Goal: Communication & Community: Answer question/provide support

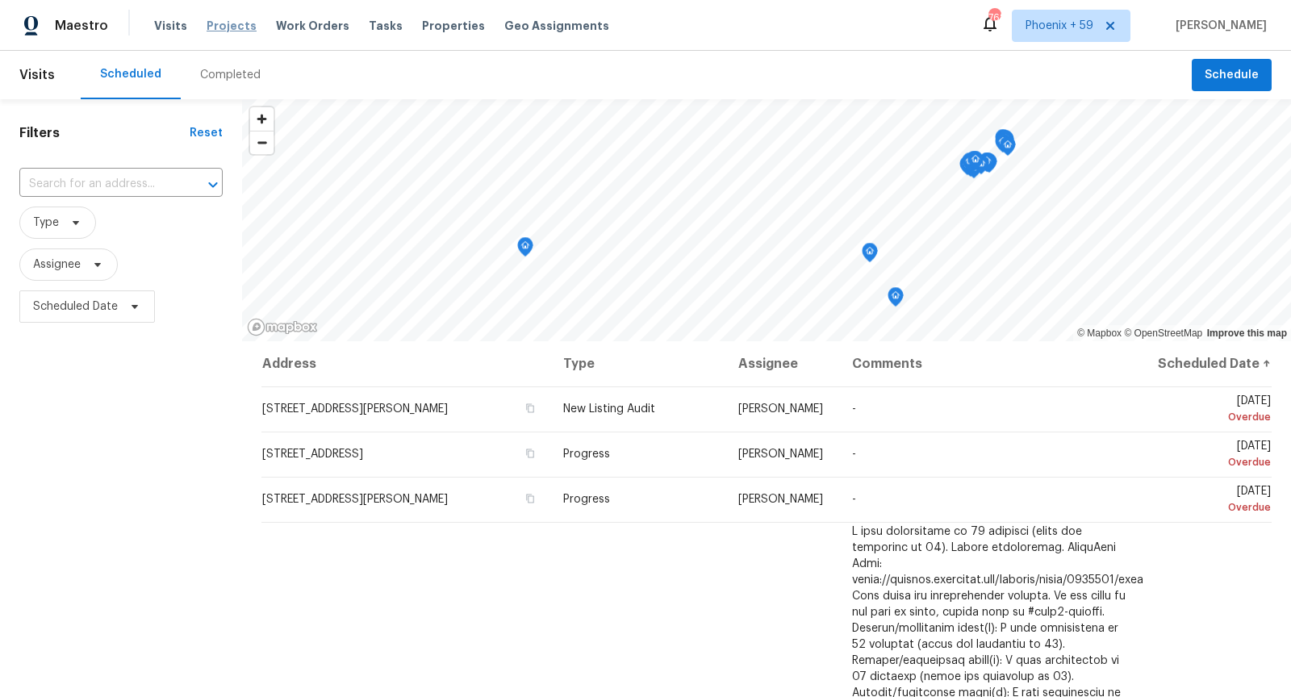
click at [232, 27] on span "Projects" at bounding box center [232, 26] width 50 height 16
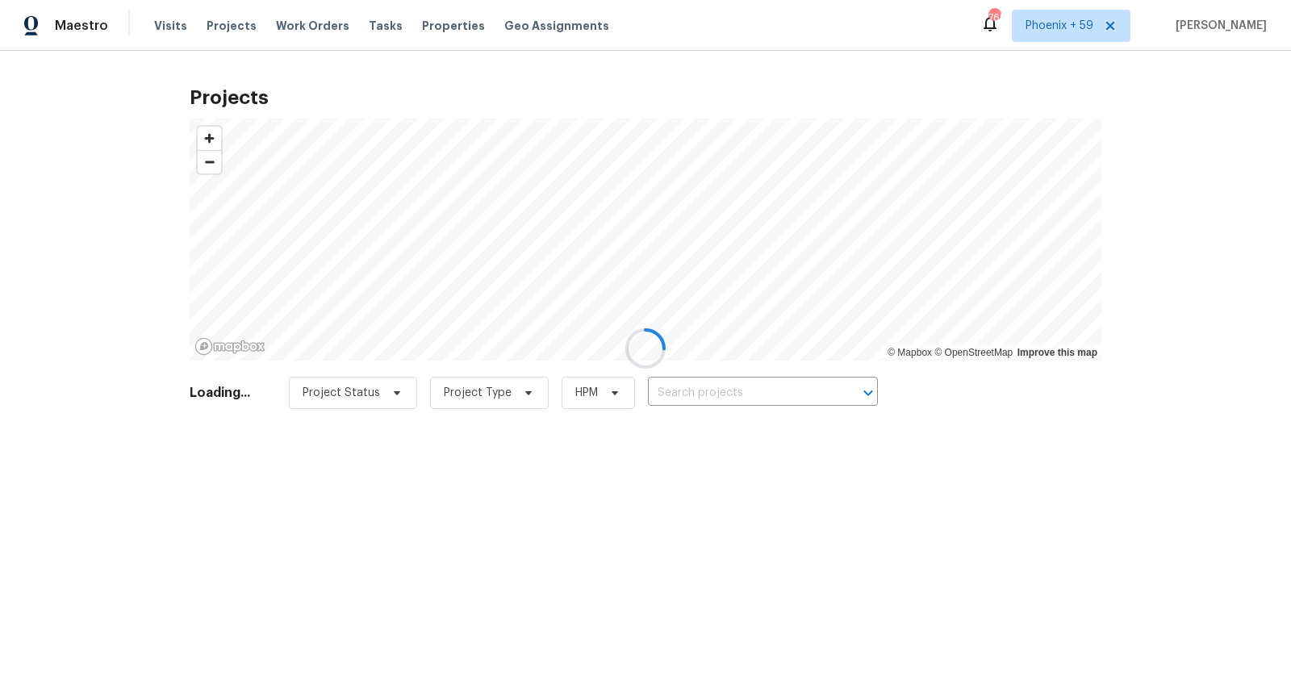
click at [680, 396] on div at bounding box center [645, 348] width 1291 height 697
click at [692, 396] on div at bounding box center [645, 348] width 1291 height 697
click at [703, 395] on div at bounding box center [645, 348] width 1291 height 697
click at [716, 395] on div at bounding box center [645, 348] width 1291 height 697
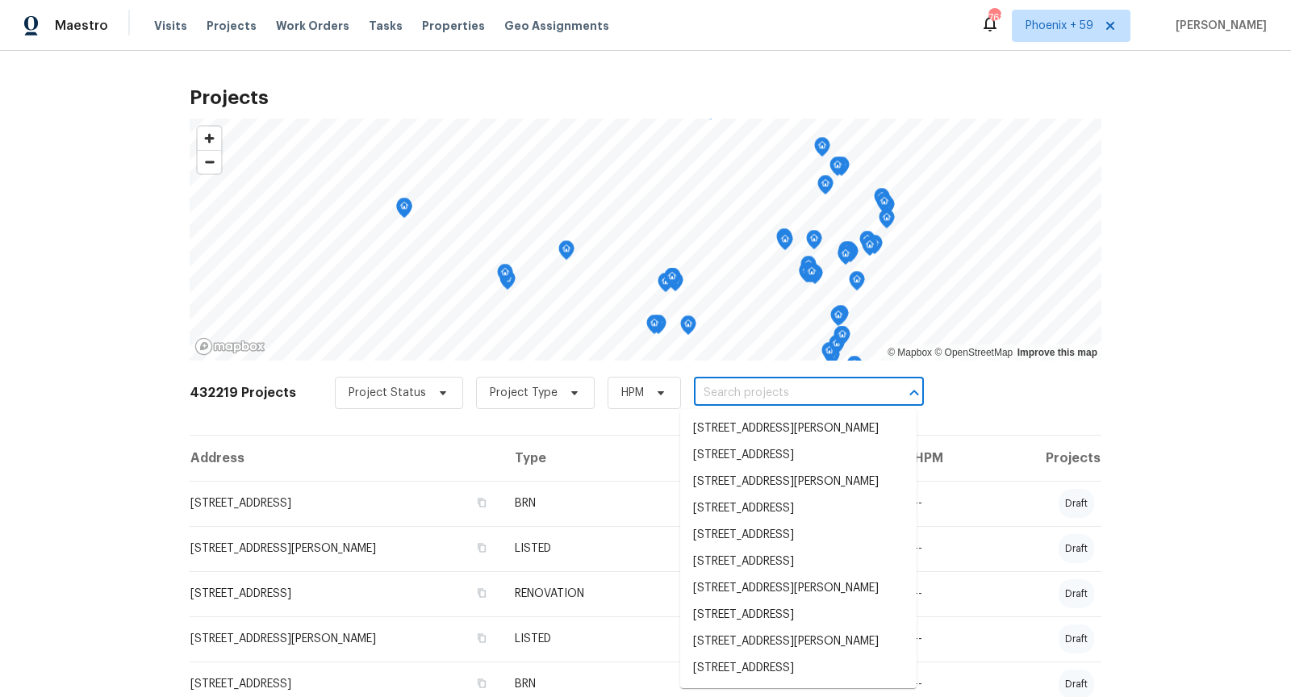
click at [730, 389] on input "text" at bounding box center [786, 393] width 185 height 25
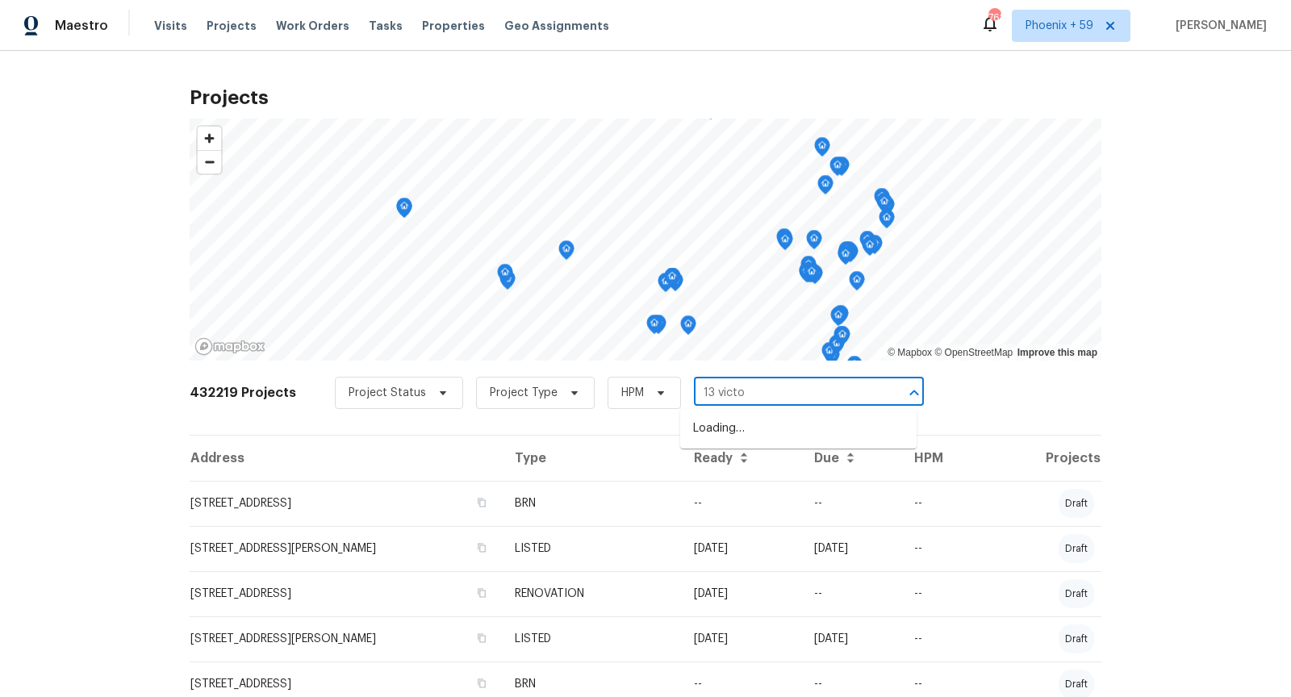
type input "13 [PERSON_NAME]"
drag, startPoint x: 734, startPoint y: 430, endPoint x: 723, endPoint y: 477, distance: 48.0
click at [723, 478] on div "[STREET_ADDRESS][PERSON_NAME] [STREET_ADDRESS][PERSON_NAME]" at bounding box center [798, 442] width 236 height 73
click at [724, 468] on li "[STREET_ADDRESS][PERSON_NAME]" at bounding box center [798, 455] width 236 height 27
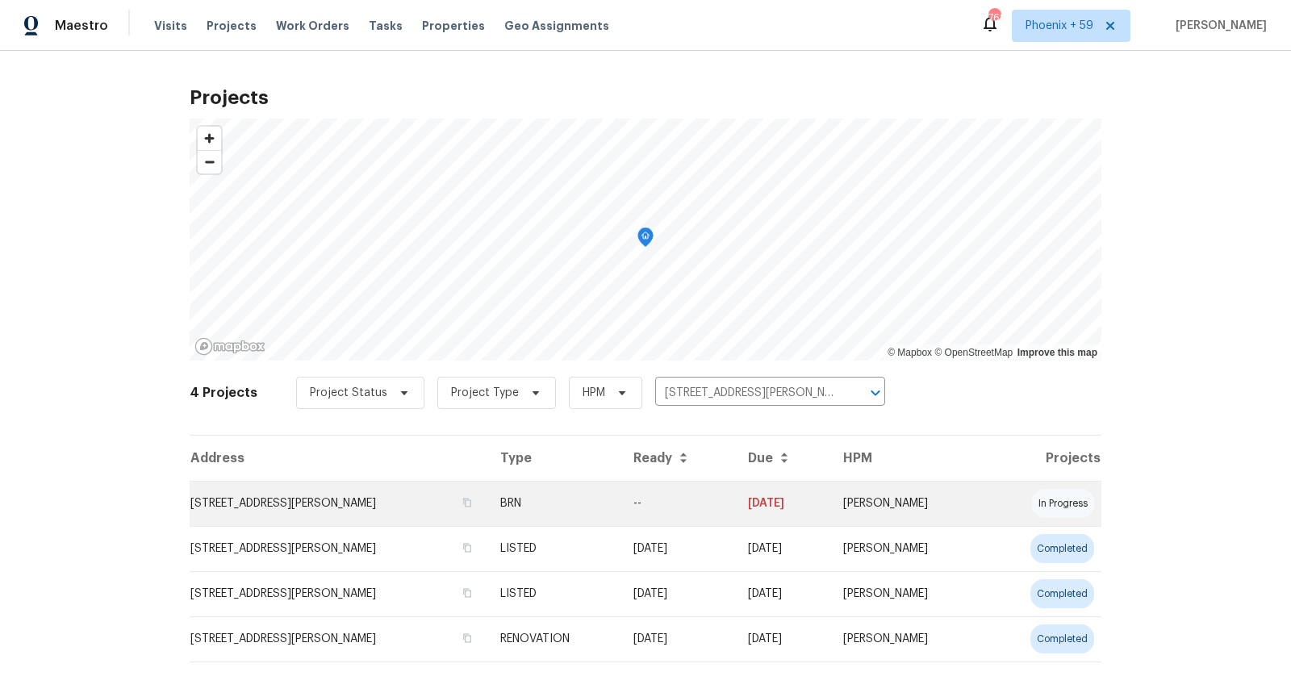
click at [256, 508] on td "[STREET_ADDRESS][PERSON_NAME]" at bounding box center [339, 503] width 298 height 45
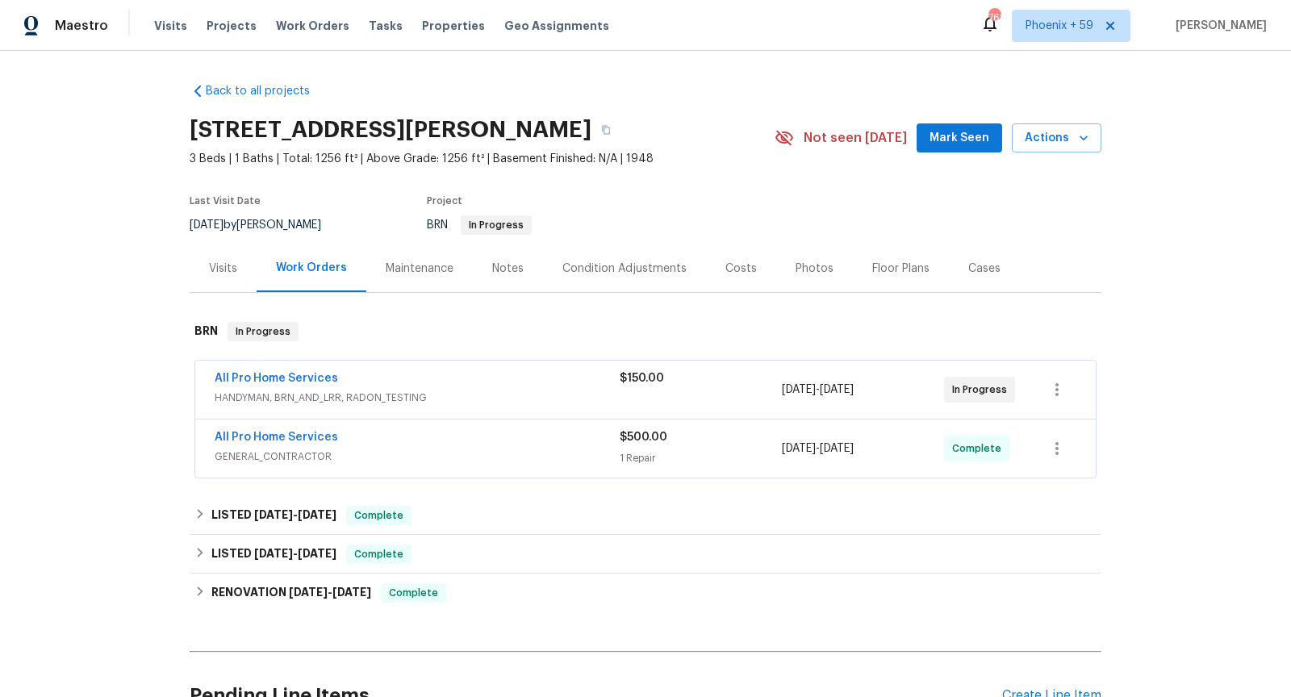
click at [532, 387] on div "All Pro Home Services" at bounding box center [417, 379] width 405 height 19
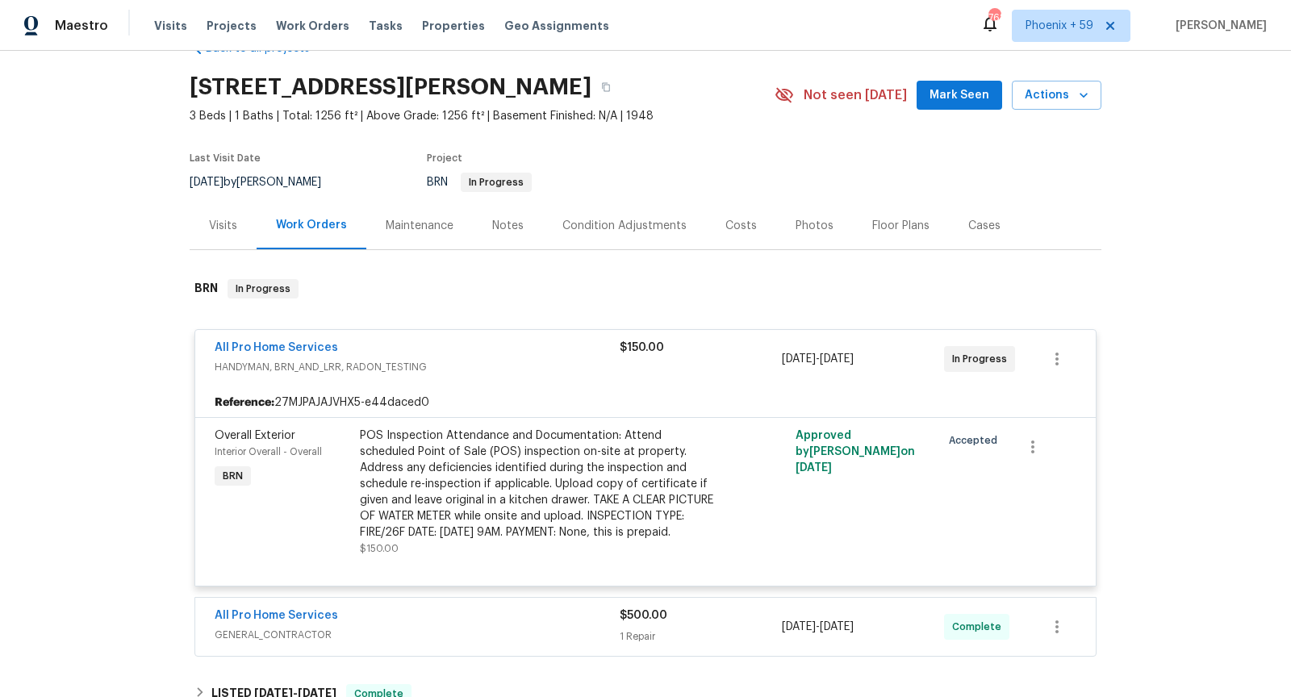
scroll to position [85, 0]
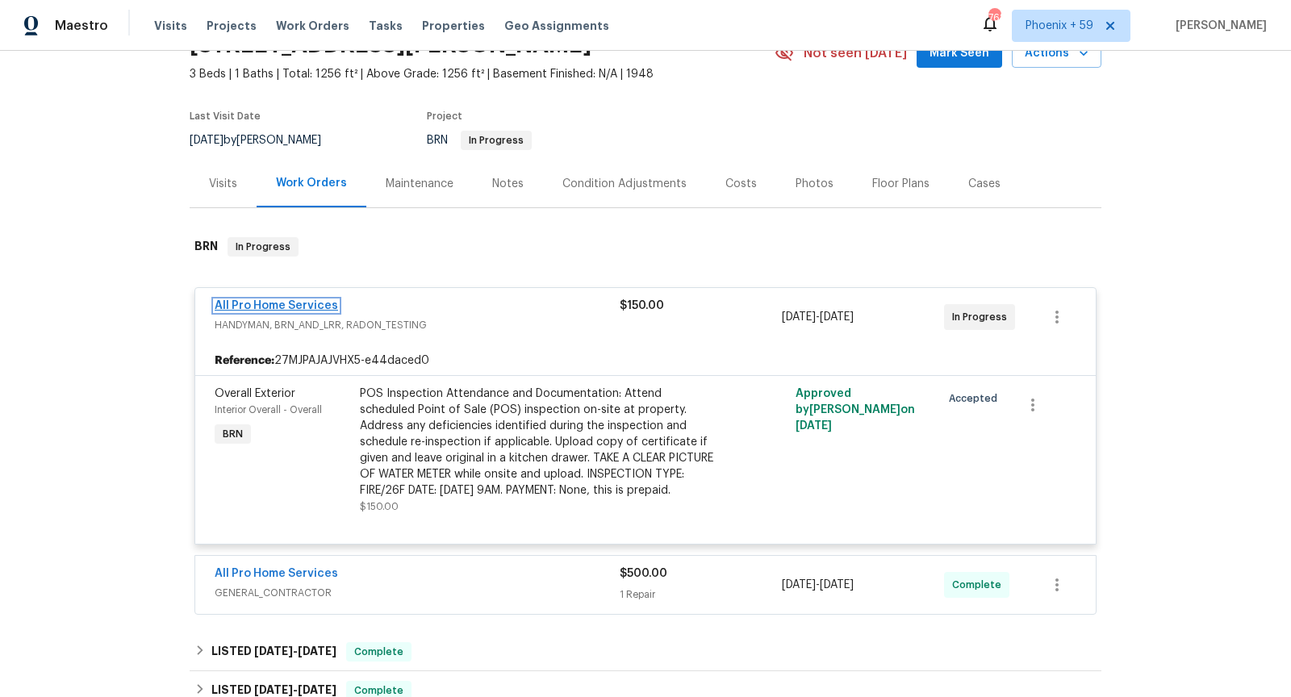
click at [308, 303] on link "All Pro Home Services" at bounding box center [276, 305] width 123 height 11
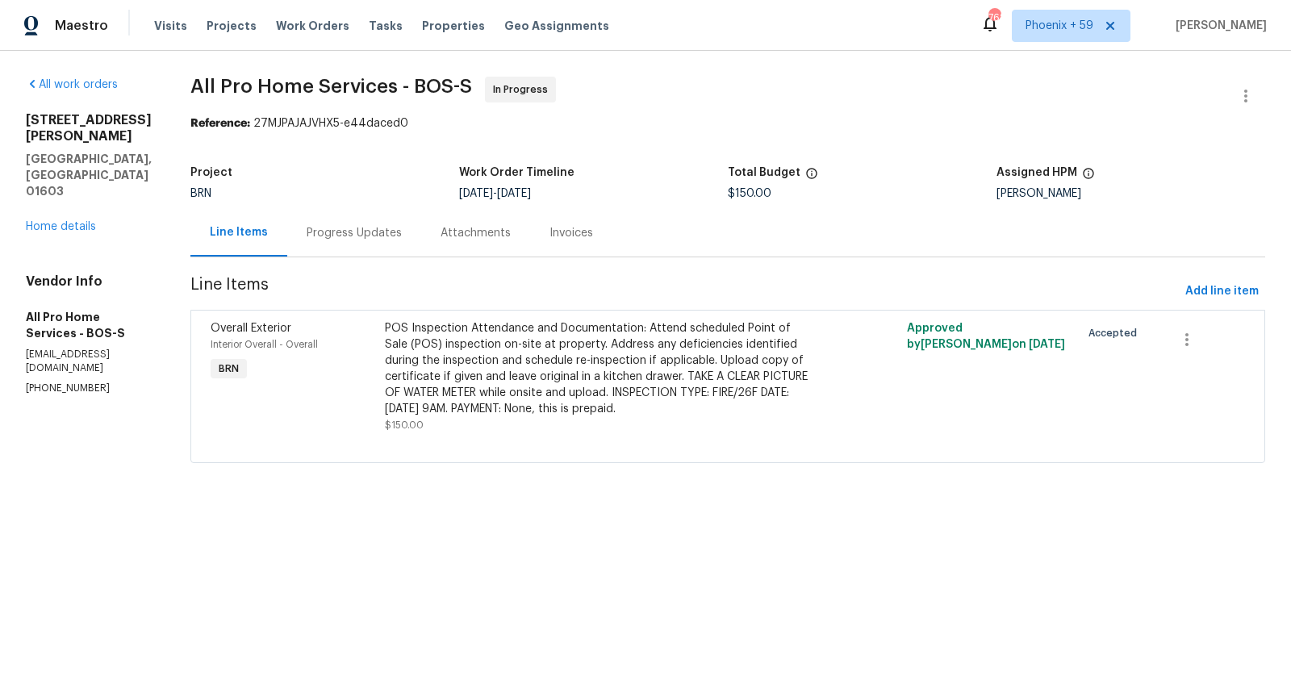
click at [362, 227] on div "Progress Updates" at bounding box center [354, 233] width 95 height 16
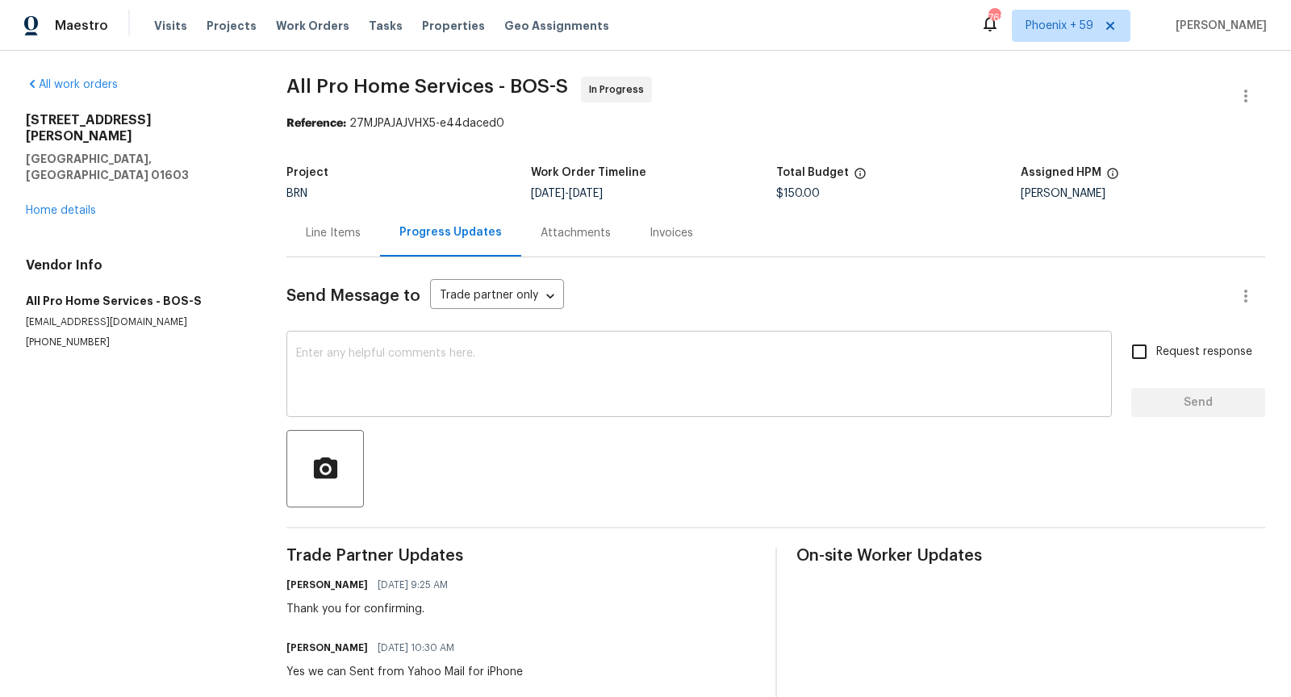
click at [383, 344] on div "x ​" at bounding box center [700, 376] width 826 height 82
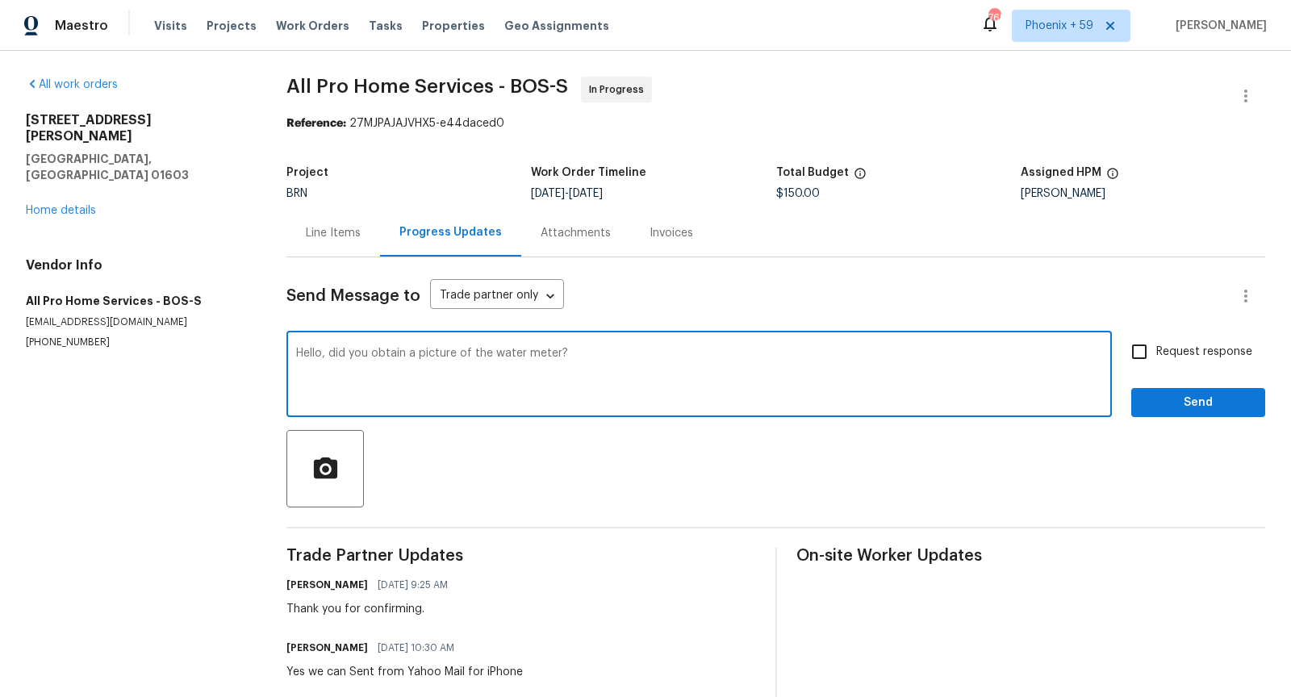
type textarea "Hello, did you obtain a picture of the water meter?"
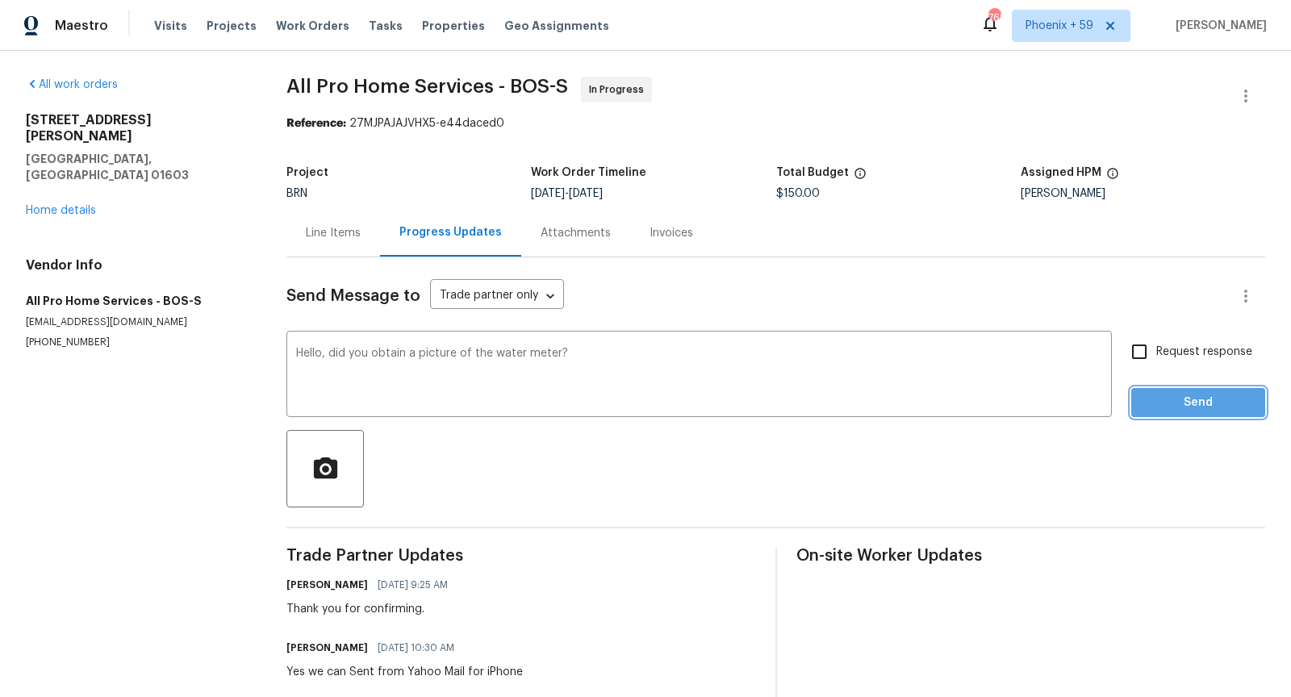
click at [1169, 405] on span "Send" at bounding box center [1198, 403] width 108 height 20
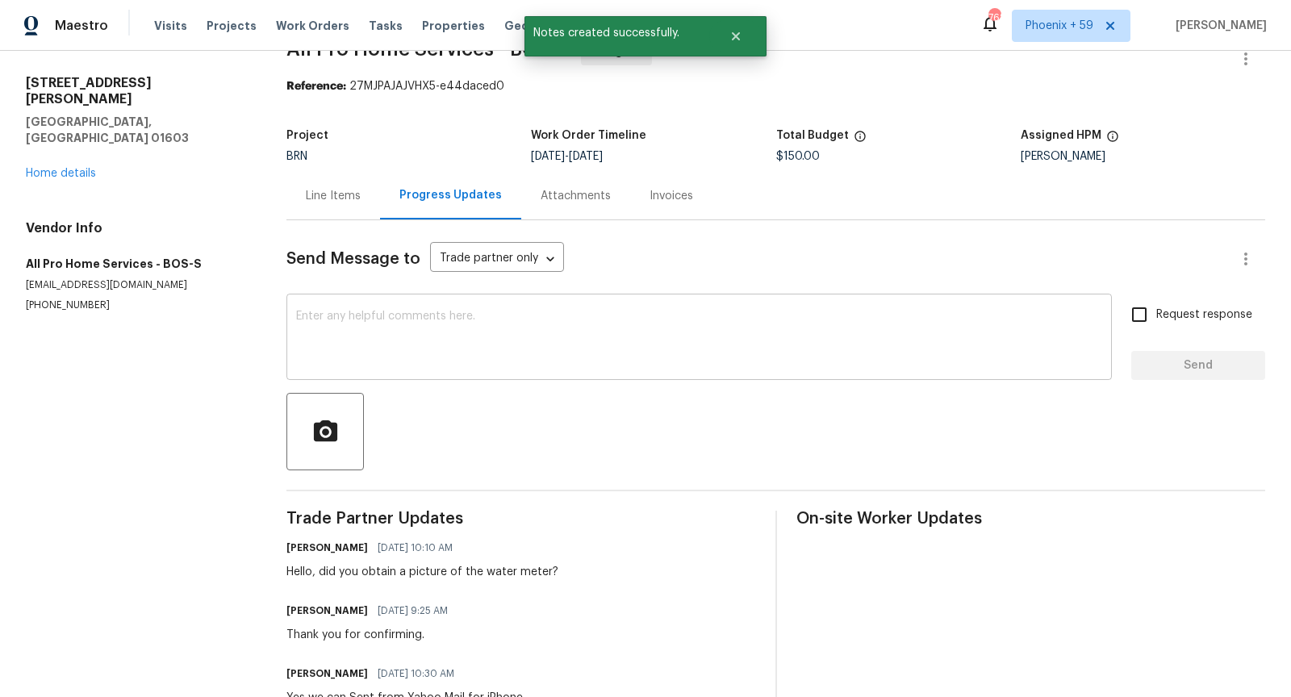
scroll to position [38, 0]
click at [333, 197] on div "Line Items" at bounding box center [333, 195] width 55 height 16
